Goal: Task Accomplishment & Management: Manage account settings

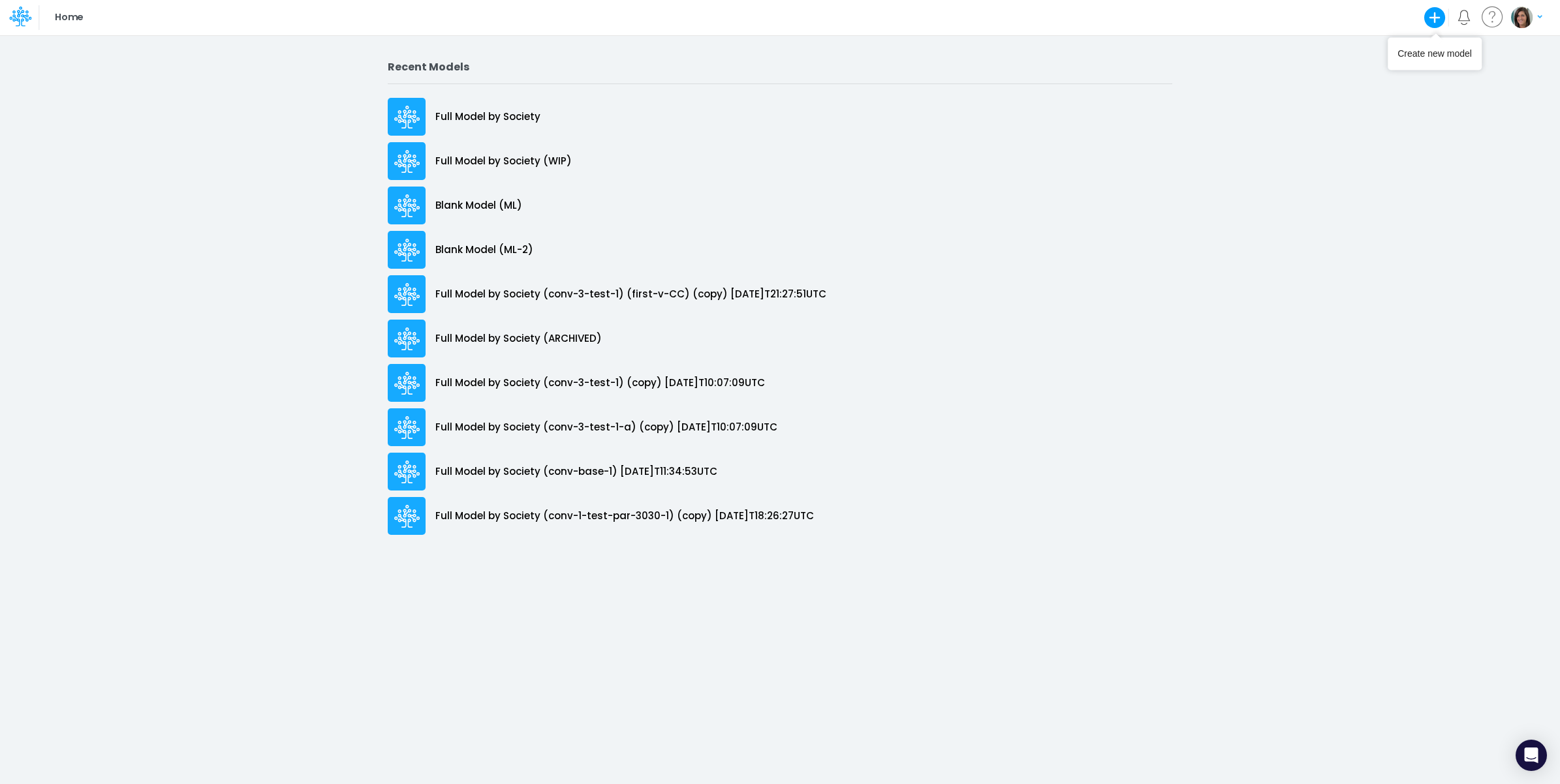
click at [1527, 20] on img "button" at bounding box center [1521, 17] width 22 height 21
click at [1492, 77] on button "Log out" at bounding box center [1472, 76] width 139 height 20
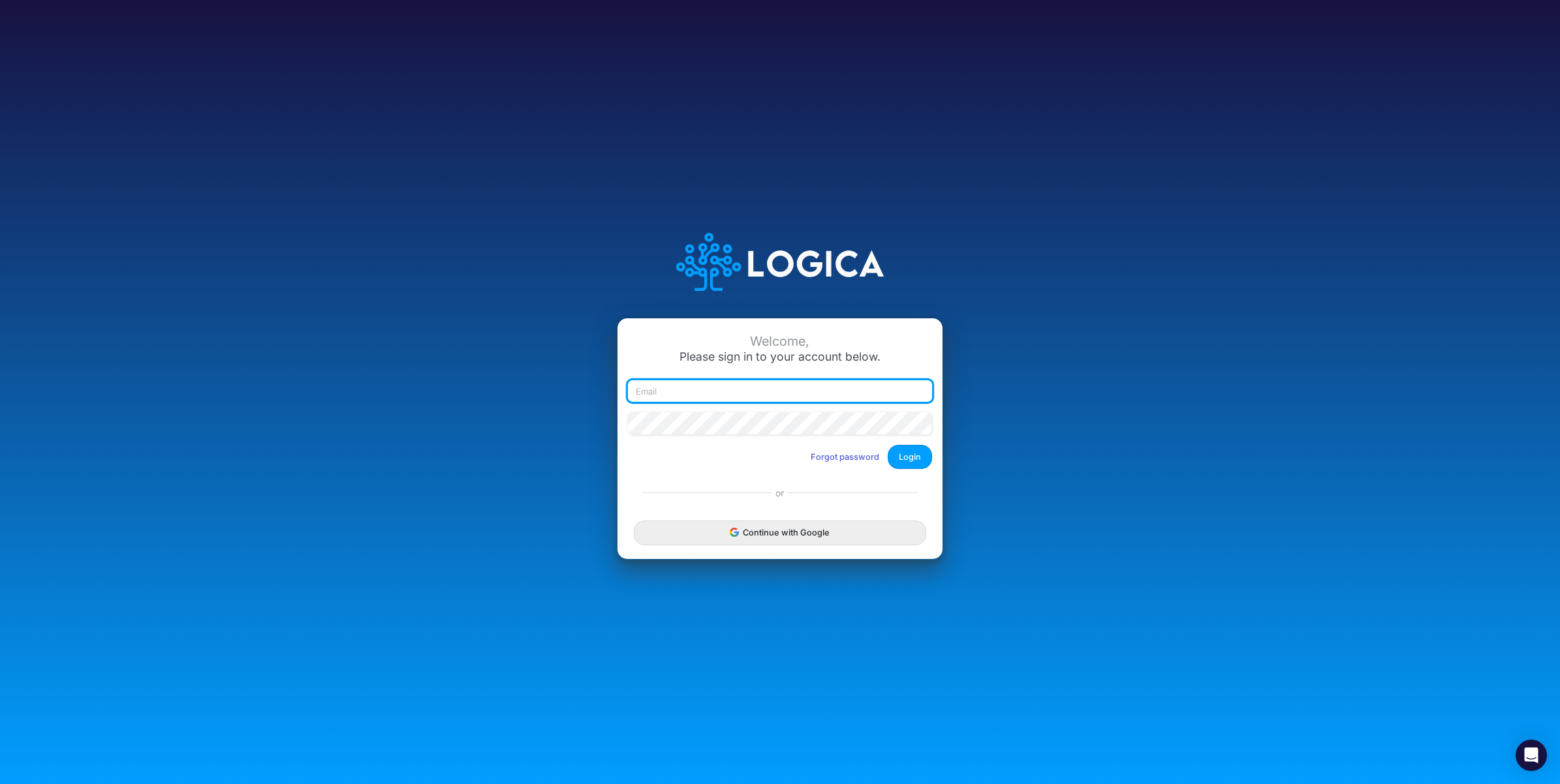
type input "[PERSON_NAME][EMAIL_ADDRESS][PERSON_NAME][DOMAIN_NAME]"
click at [904, 452] on button "Login" at bounding box center [909, 457] width 45 height 24
